Goal: Transaction & Acquisition: Purchase product/service

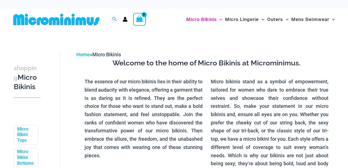
scroll to position [146, 0]
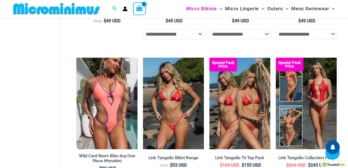
scroll to position [1202, 0]
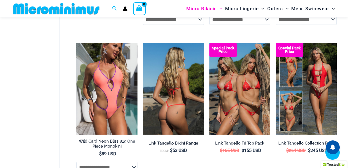
click at [151, 127] on img at bounding box center [173, 88] width 61 height 91
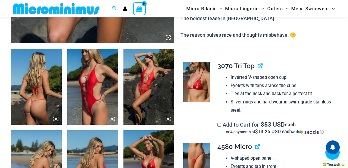
scroll to position [251, 0]
click at [168, 37] on icon at bounding box center [168, 38] width 2 height 2
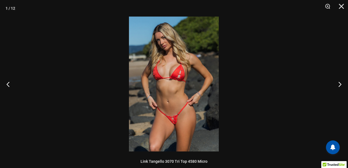
click at [178, 88] on img at bounding box center [174, 84] width 90 height 135
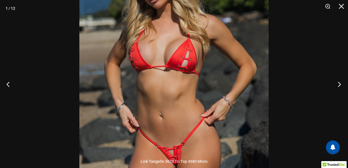
click at [339, 82] on button "Next" at bounding box center [337, 84] width 21 height 28
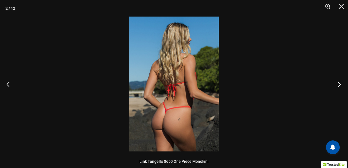
click at [339, 82] on button "Next" at bounding box center [337, 84] width 21 height 28
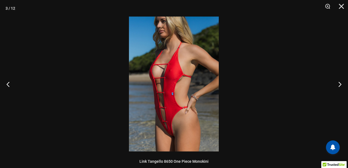
click at [162, 80] on img at bounding box center [174, 84] width 90 height 135
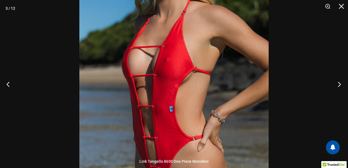
click at [339, 85] on button "Next" at bounding box center [337, 84] width 21 height 28
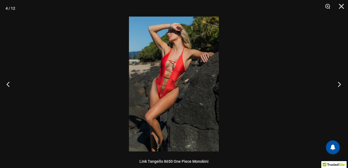
click at [339, 85] on button "Next" at bounding box center [337, 84] width 21 height 28
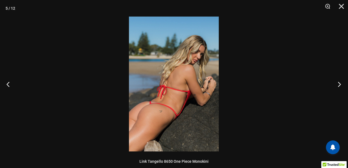
click at [339, 85] on button "Next" at bounding box center [337, 84] width 21 height 28
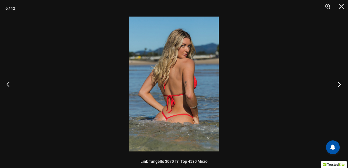
click at [339, 85] on button "Next" at bounding box center [337, 84] width 21 height 28
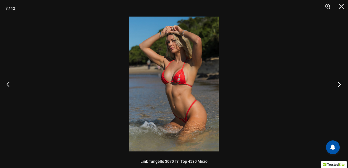
click at [339, 85] on button "Next" at bounding box center [337, 84] width 21 height 28
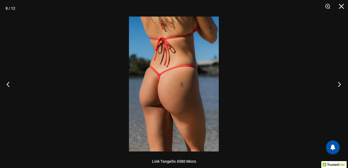
click at [339, 85] on button "Next" at bounding box center [337, 84] width 21 height 28
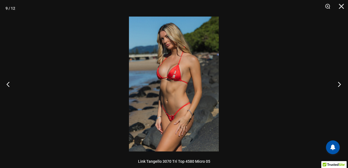
click at [339, 85] on button "Next" at bounding box center [337, 84] width 21 height 28
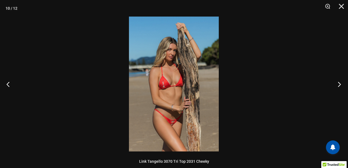
click at [339, 85] on button "Next" at bounding box center [337, 84] width 21 height 28
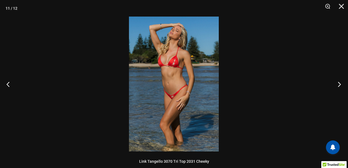
click at [339, 85] on button "Next" at bounding box center [337, 84] width 21 height 28
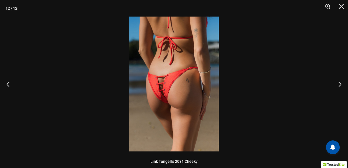
click at [167, 88] on img at bounding box center [174, 84] width 90 height 135
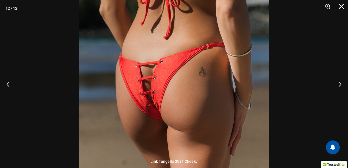
click at [342, 7] on button "Close" at bounding box center [339, 8] width 14 height 17
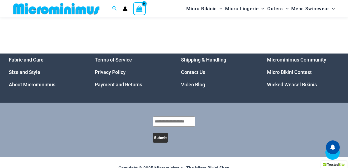
scroll to position [1961, 0]
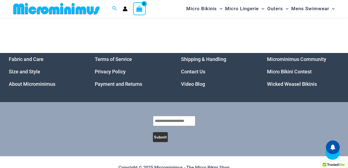
click at [278, 74] on link "Micro Bikini Contest" at bounding box center [289, 72] width 45 height 6
